Goal: Task Accomplishment & Management: Complete application form

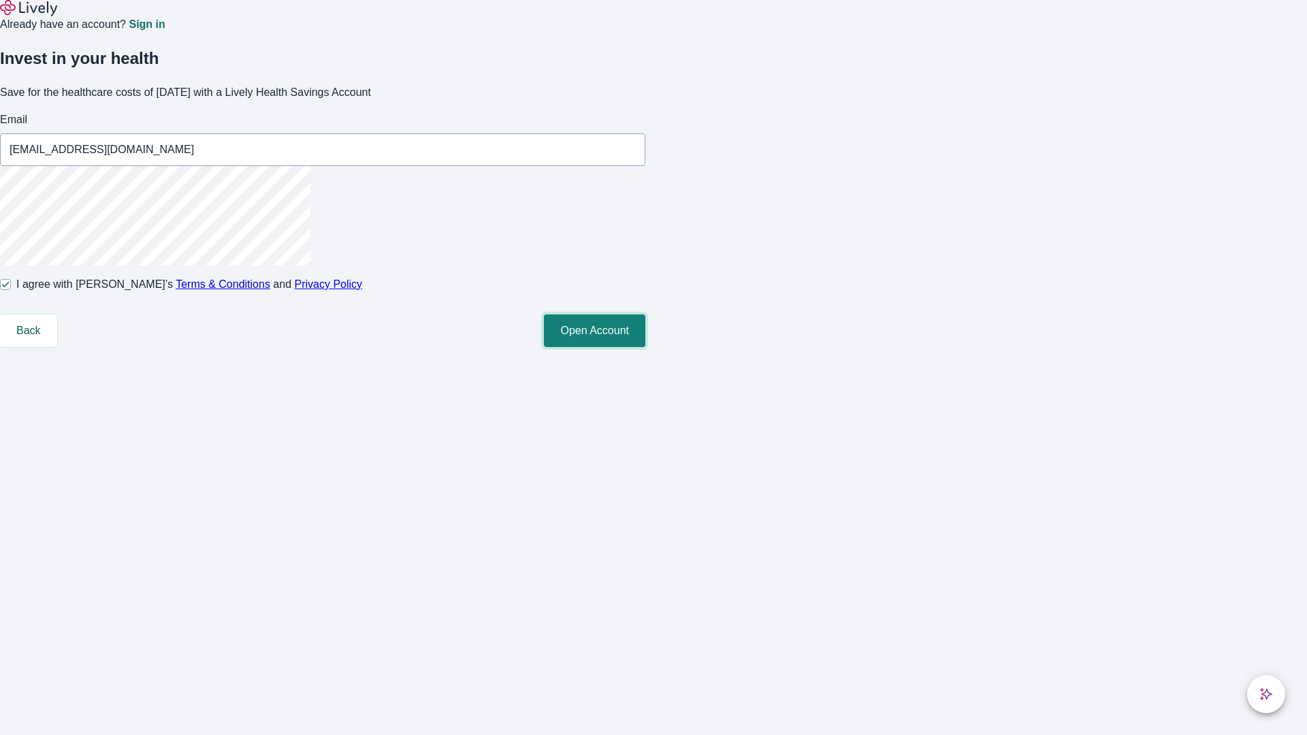
click at [645, 347] on button "Open Account" at bounding box center [594, 330] width 101 height 33
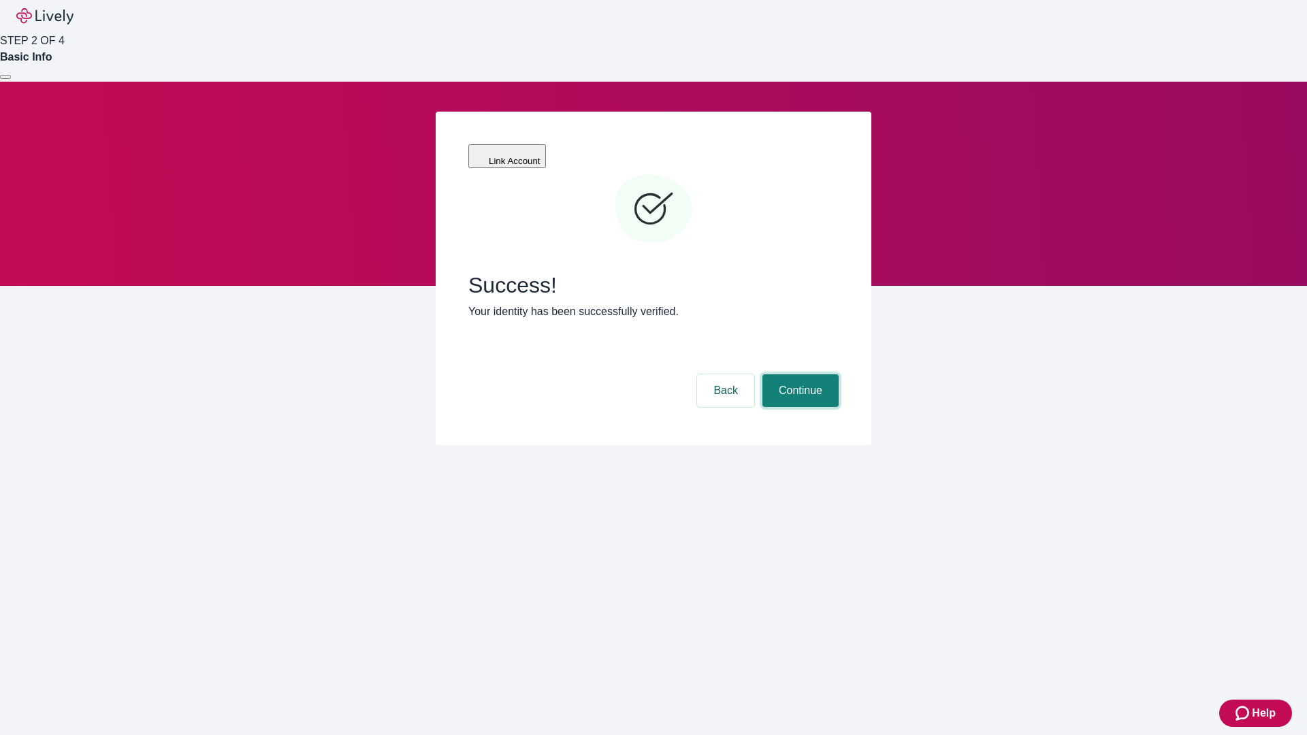
click at [798, 374] on button "Continue" at bounding box center [800, 390] width 76 height 33
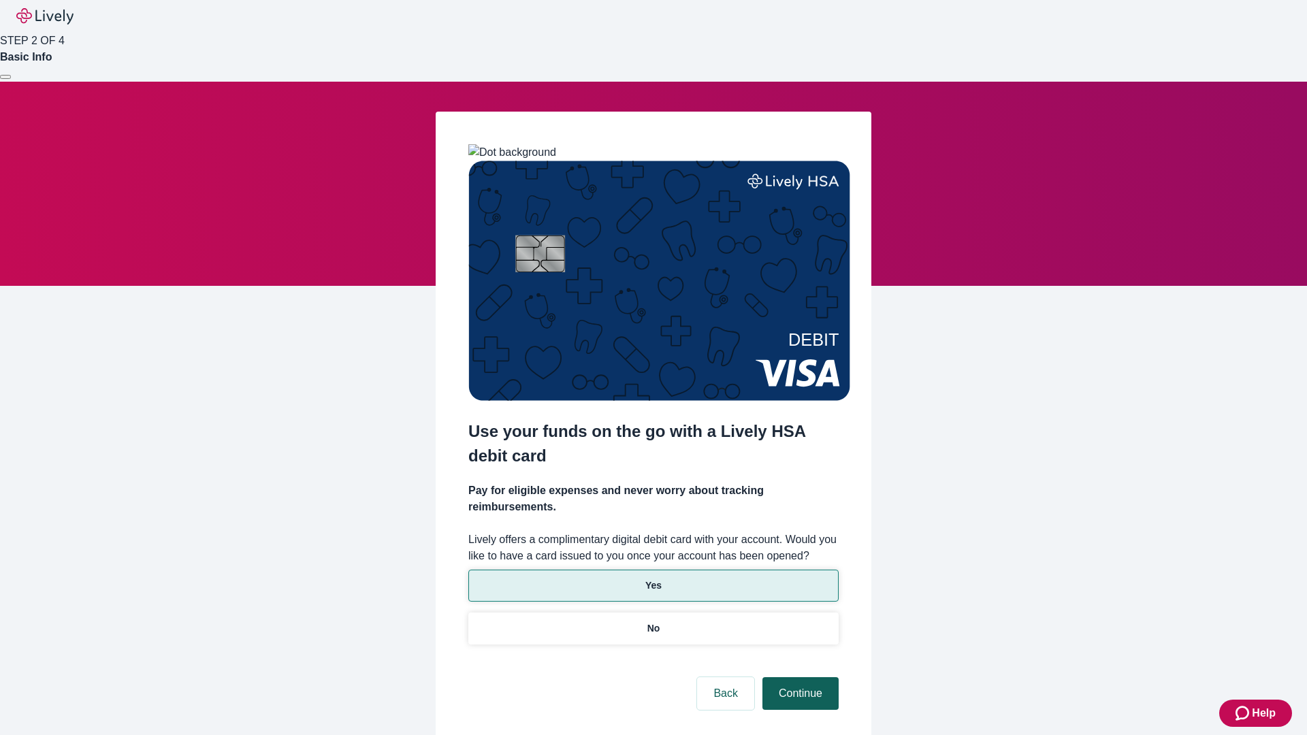
click at [653, 579] on p "Yes" at bounding box center [653, 586] width 16 height 14
click at [798, 677] on button "Continue" at bounding box center [800, 693] width 76 height 33
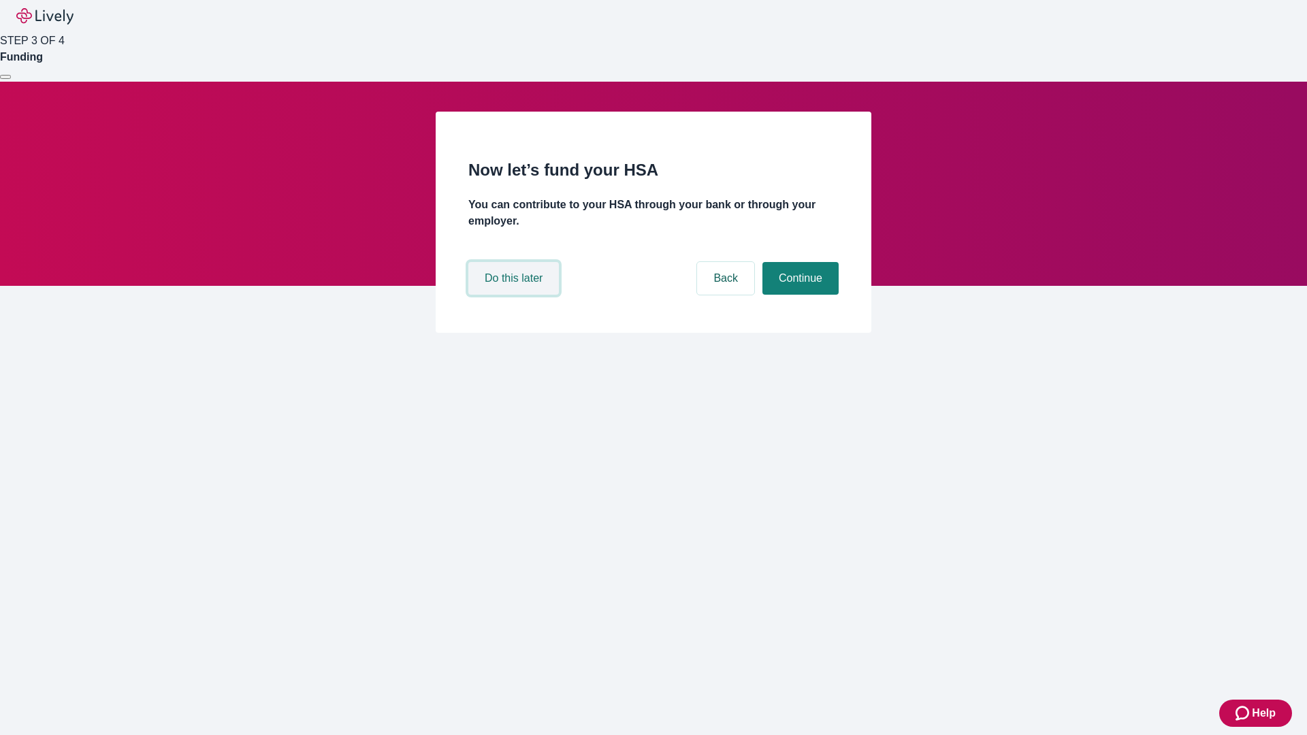
click at [515, 295] on button "Do this later" at bounding box center [513, 278] width 91 height 33
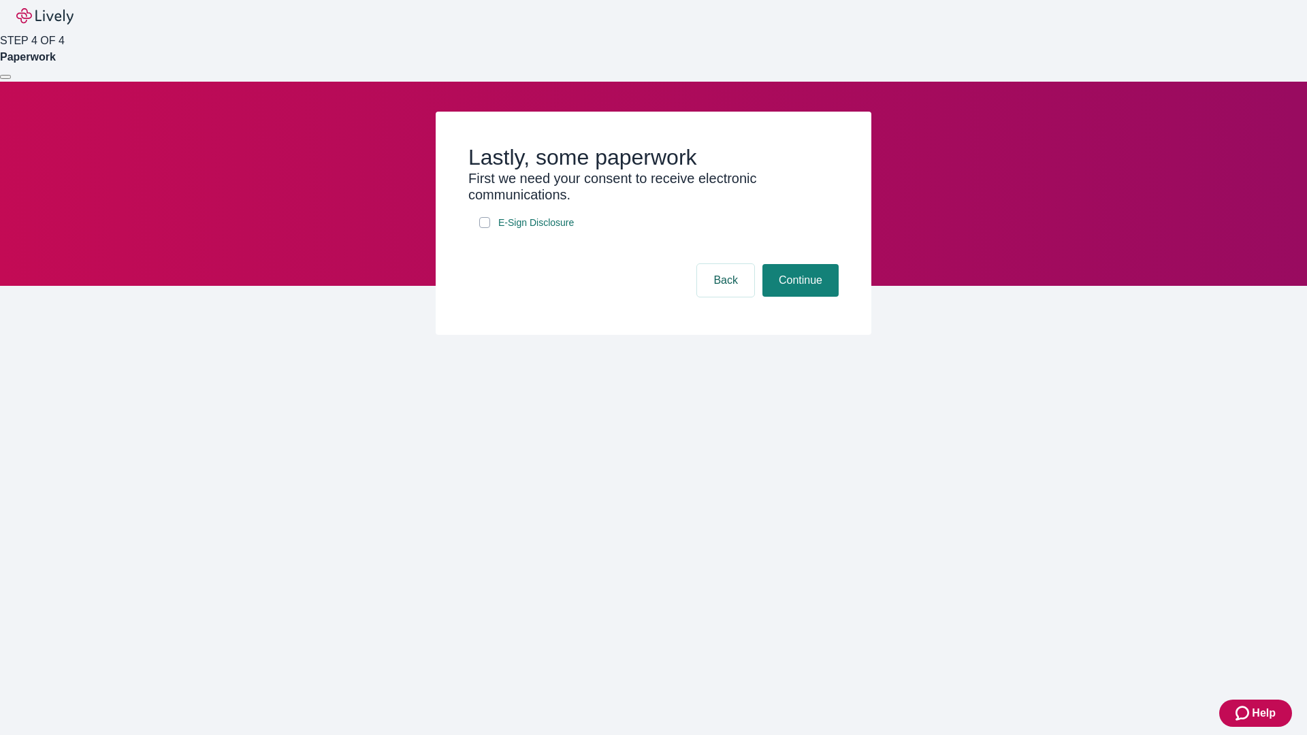
click at [485, 228] on input "E-Sign Disclosure" at bounding box center [484, 222] width 11 height 11
checkbox input "true"
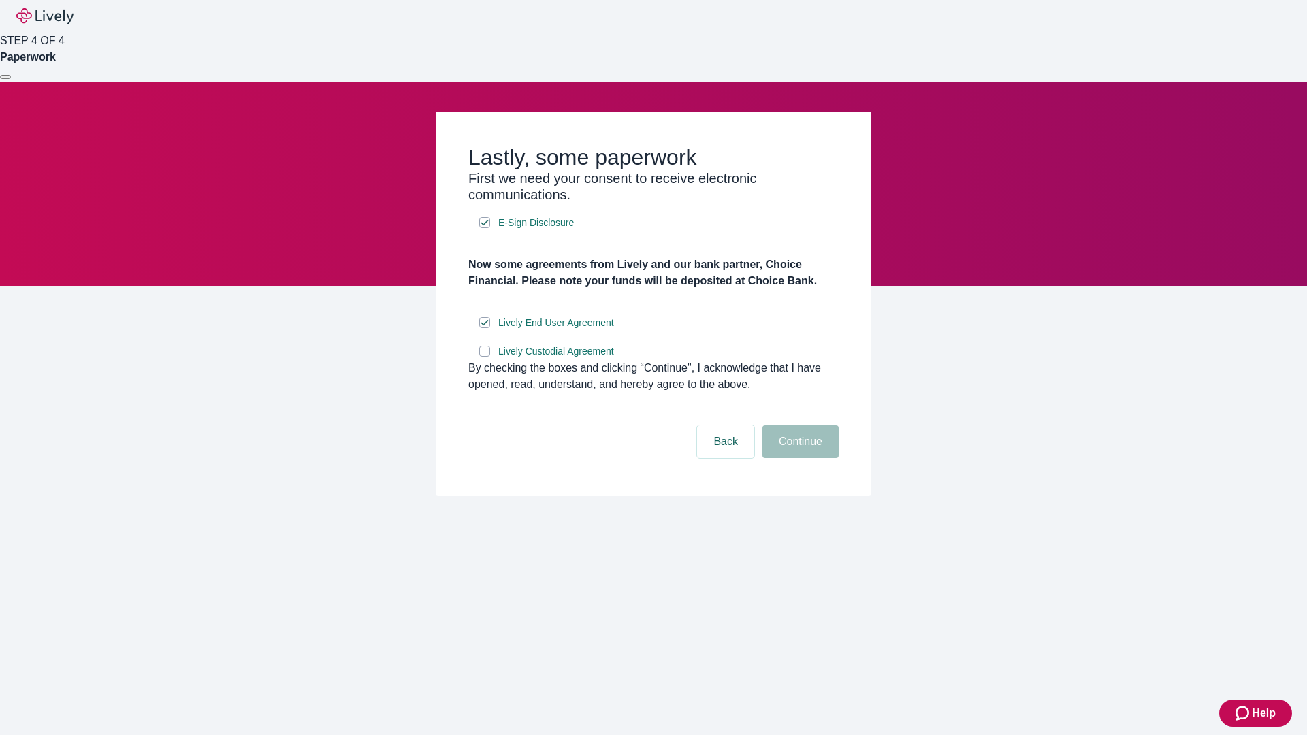
click at [485, 357] on input "Lively Custodial Agreement" at bounding box center [484, 351] width 11 height 11
checkbox input "true"
click at [798, 458] on button "Continue" at bounding box center [800, 441] width 76 height 33
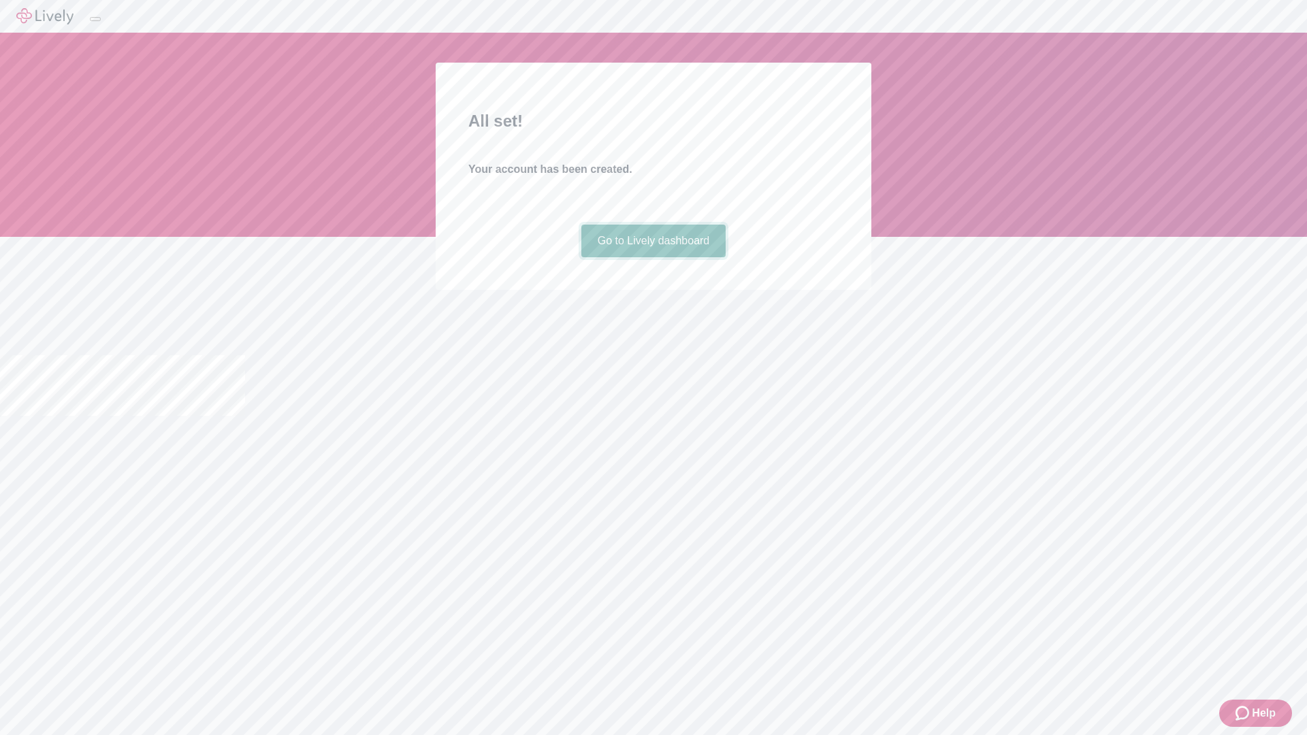
click at [653, 257] on link "Go to Lively dashboard" at bounding box center [653, 241] width 145 height 33
